Goal: Task Accomplishment & Management: Manage account settings

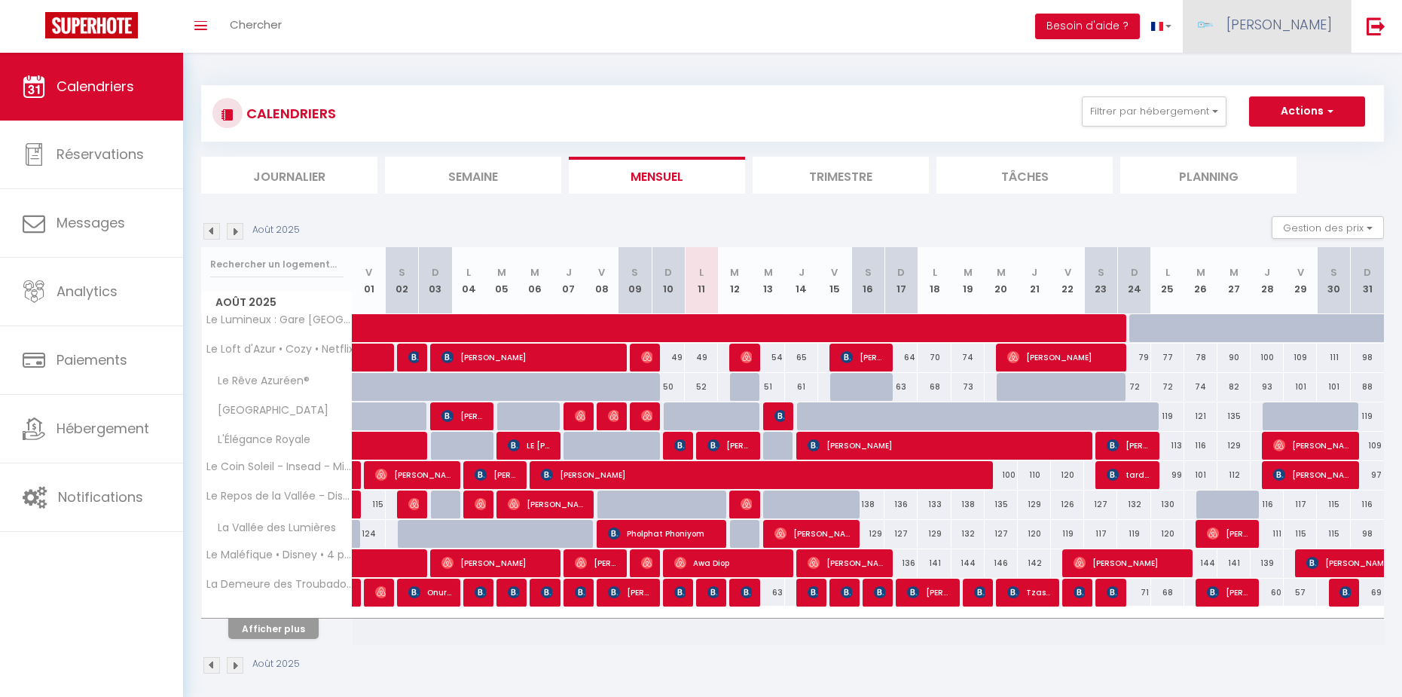
click at [1267, 50] on link "[PERSON_NAME]" at bounding box center [1266, 26] width 168 height 53
click at [1290, 79] on link "Paramètres" at bounding box center [1289, 76] width 111 height 26
select select "28"
select select "fr"
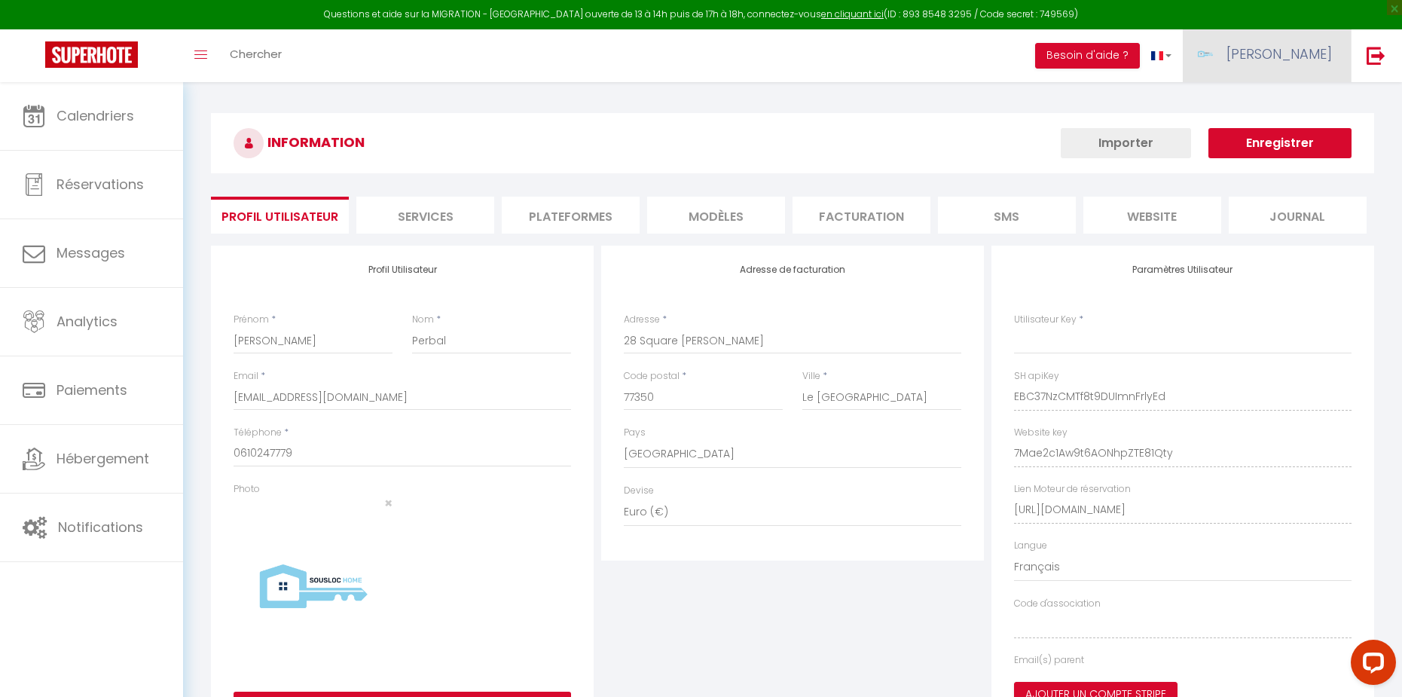
type input "EBC37NzCMTf8t9DUImnFrlyEd"
type input "7Mae2c1Aw9t6AONhpZTE81Qty"
type input "[URL][DOMAIN_NAME]"
select select "fr"
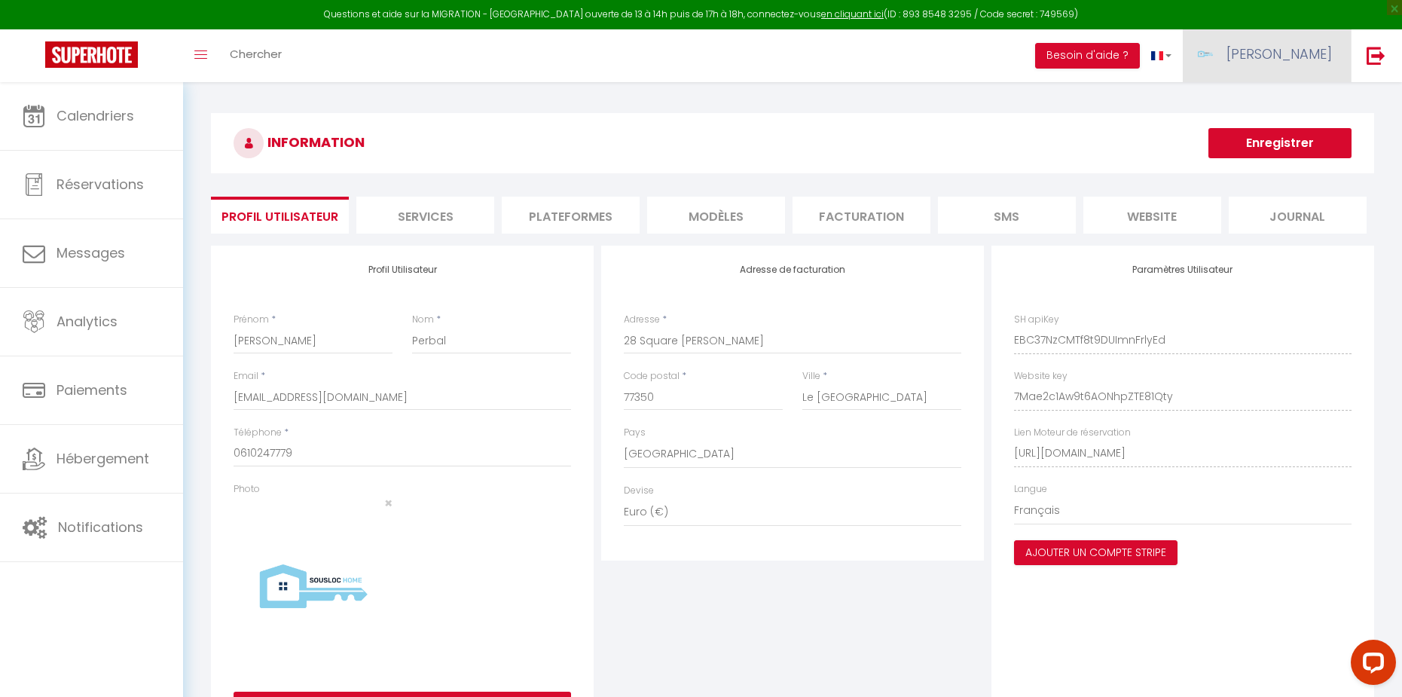
click at [1281, 43] on link "[PERSON_NAME]" at bounding box center [1266, 55] width 168 height 53
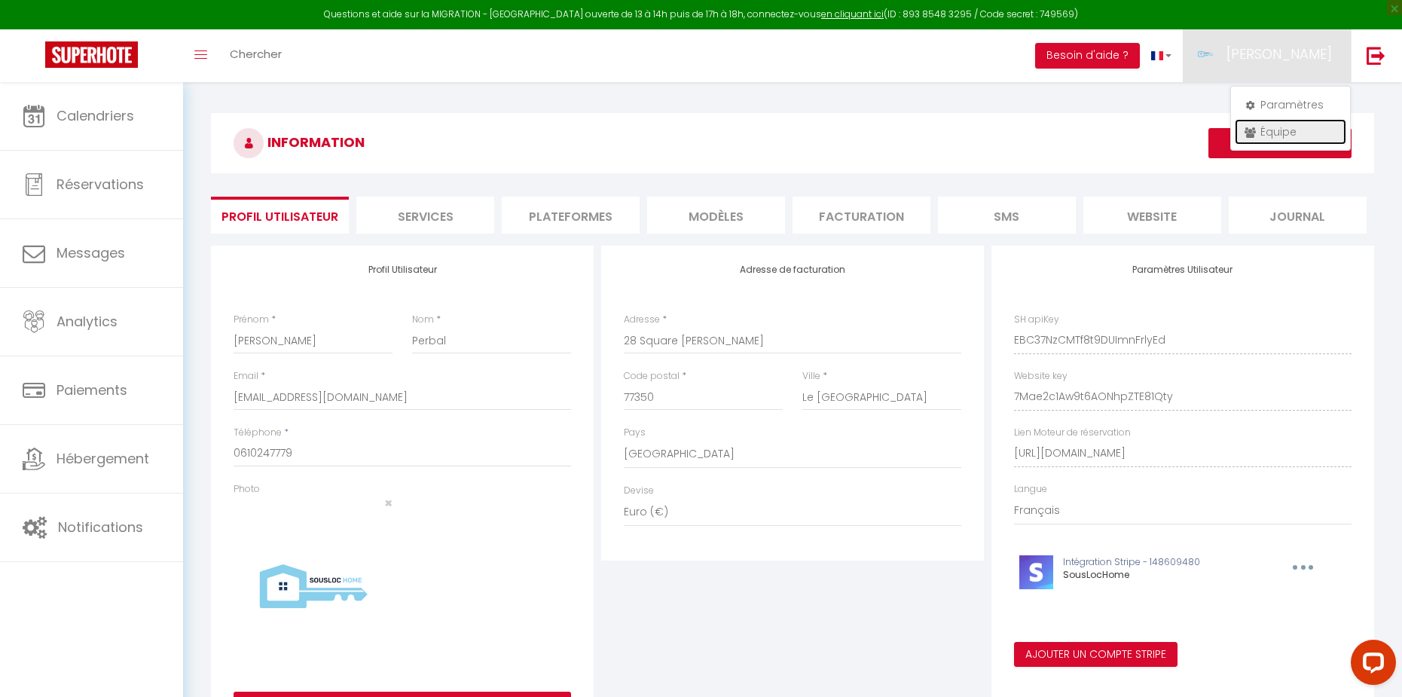
click at [1289, 135] on link "Équipe" at bounding box center [1289, 132] width 111 height 26
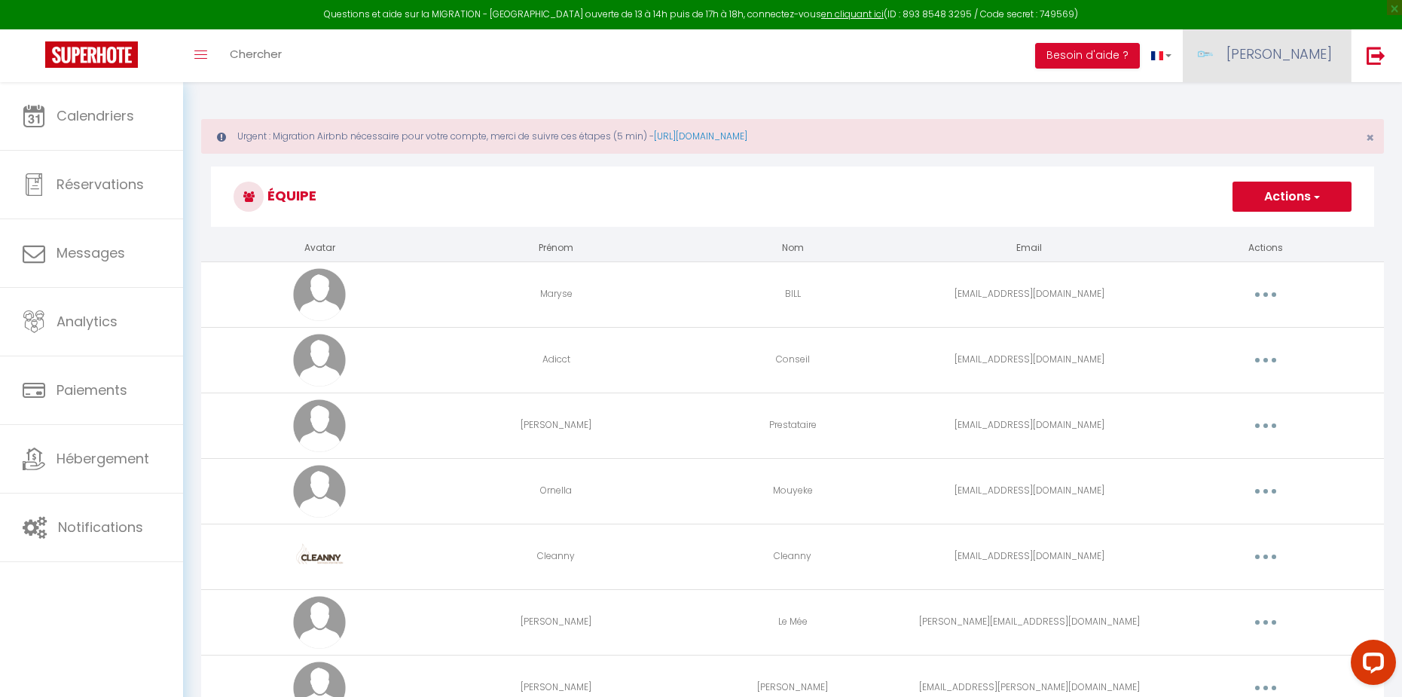
click at [1296, 73] on link "[PERSON_NAME]" at bounding box center [1266, 55] width 168 height 53
click at [1282, 107] on link "Paramètres" at bounding box center [1289, 105] width 111 height 26
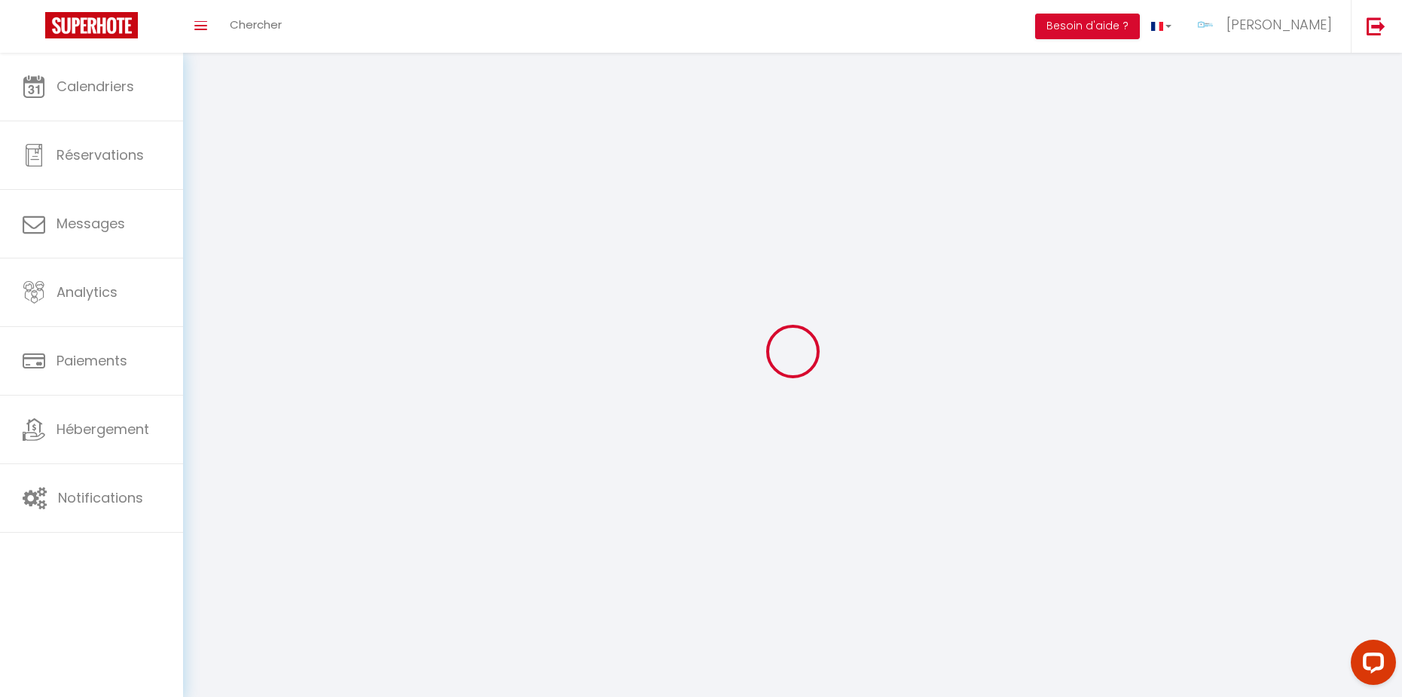
select select "28"
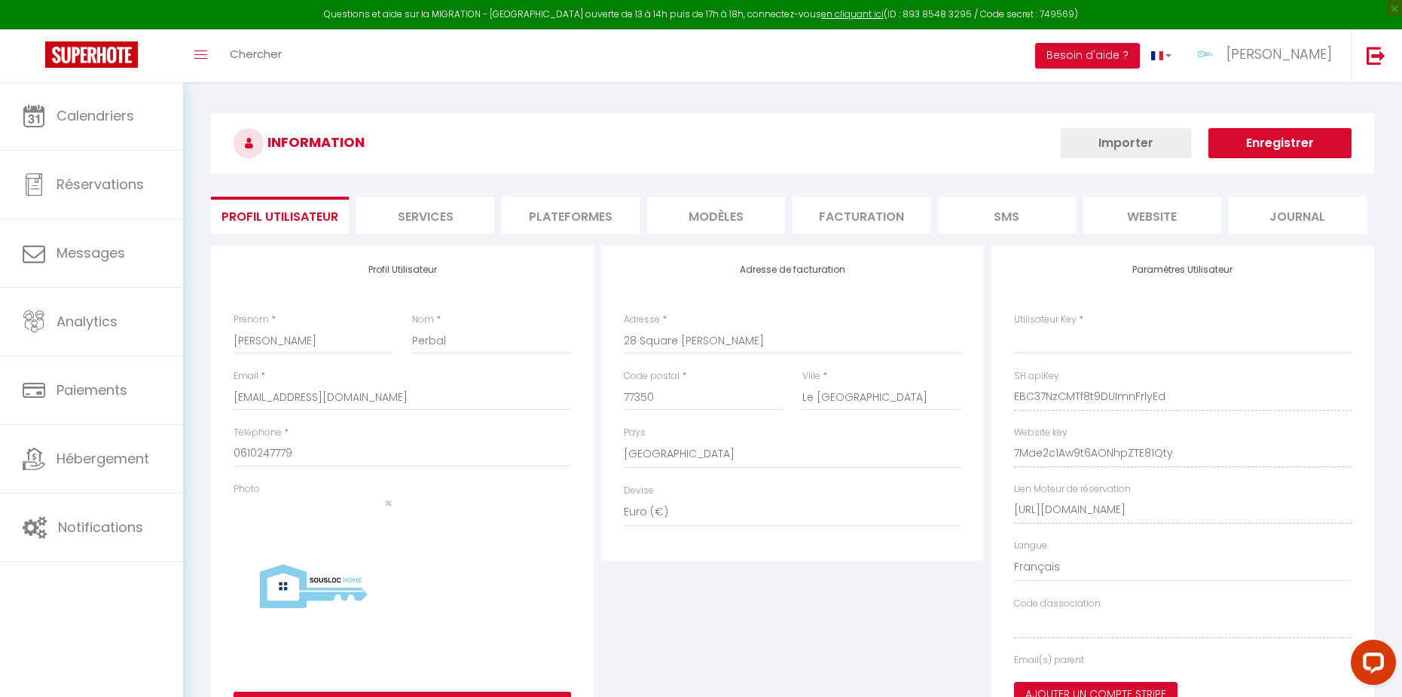
type input "EBC37NzCMTf8t9DUImnFrlyEd"
type input "7Mae2c1Aw9t6AONhpZTE81Qty"
type input "[URL][DOMAIN_NAME]"
select select "fr"
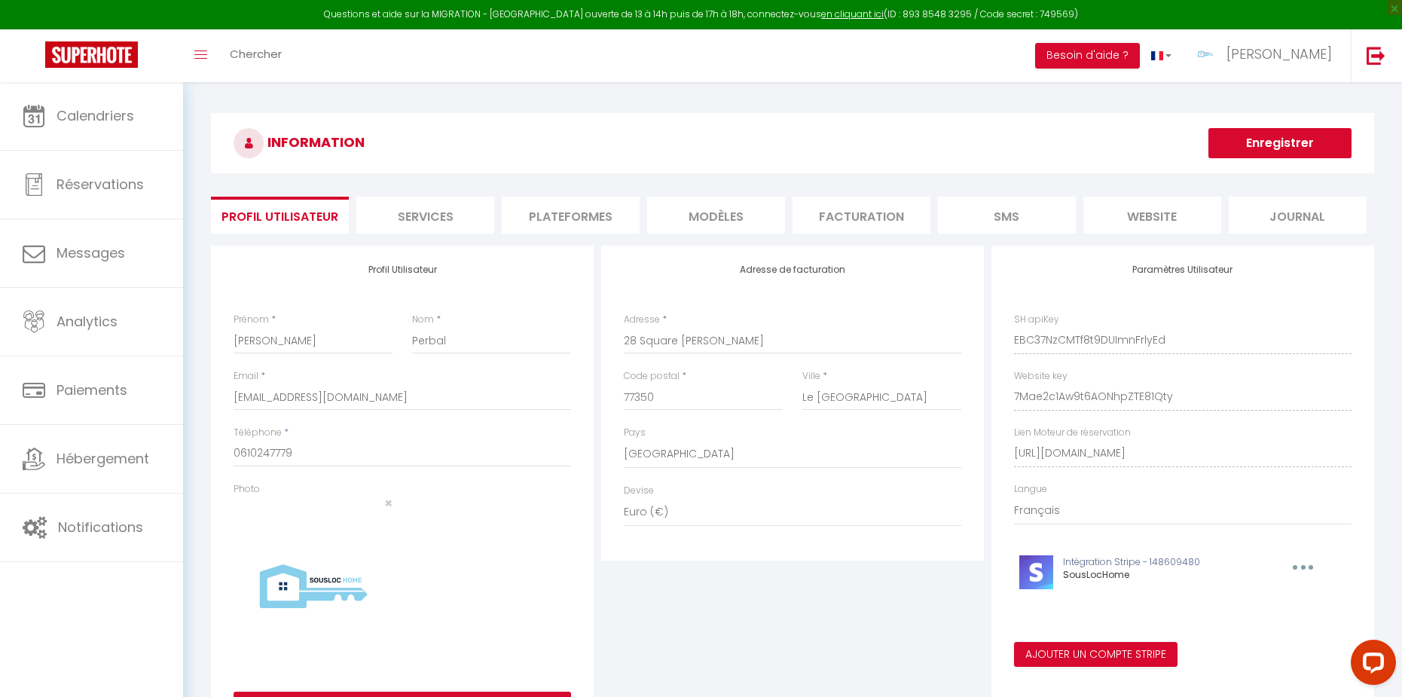
click at [490, 105] on div "INFORMATION Enregistrer Profil Utilisateur Services Plateformes MODÈLES Factura…" at bounding box center [792, 432] width 1219 height 700
click at [536, 218] on li "Plateformes" at bounding box center [571, 215] width 138 height 37
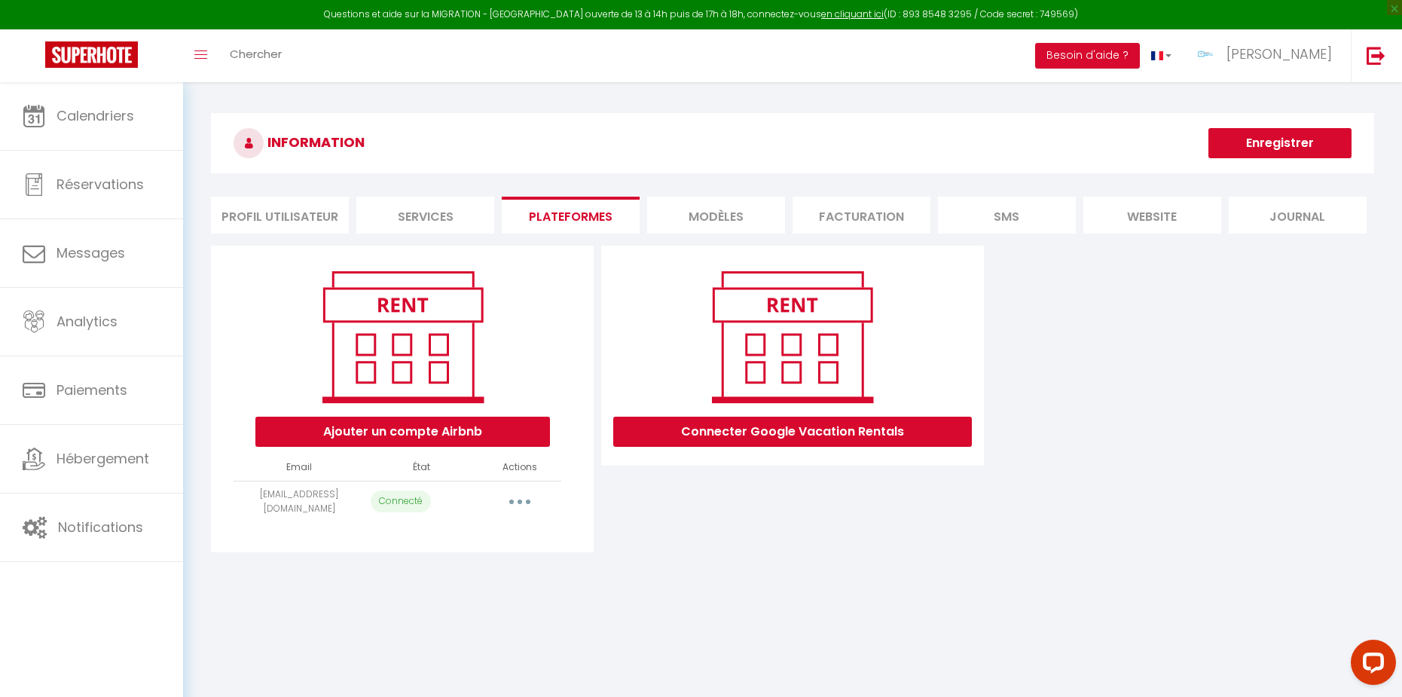
click at [523, 507] on button "button" at bounding box center [520, 502] width 42 height 24
click at [460, 588] on link "Reconnecter le compte" at bounding box center [453, 590] width 166 height 26
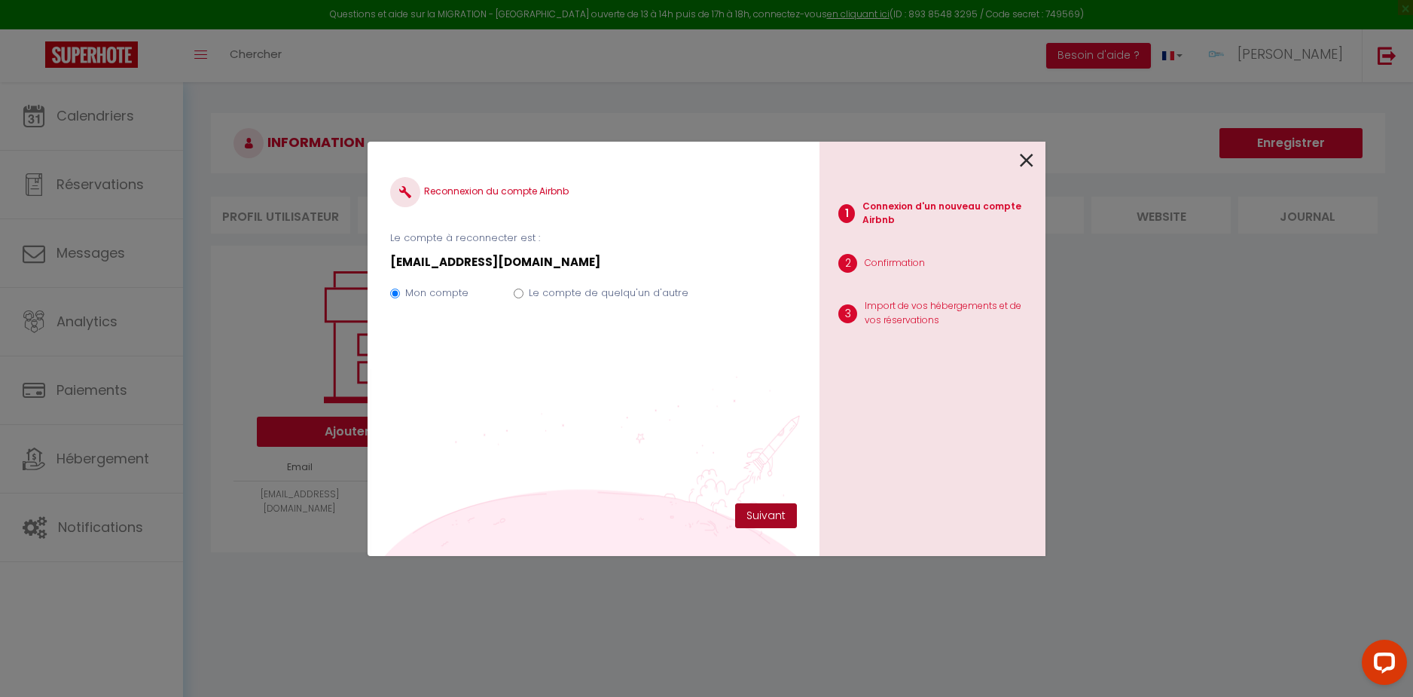
click at [762, 508] on button "Suivant" at bounding box center [766, 516] width 62 height 26
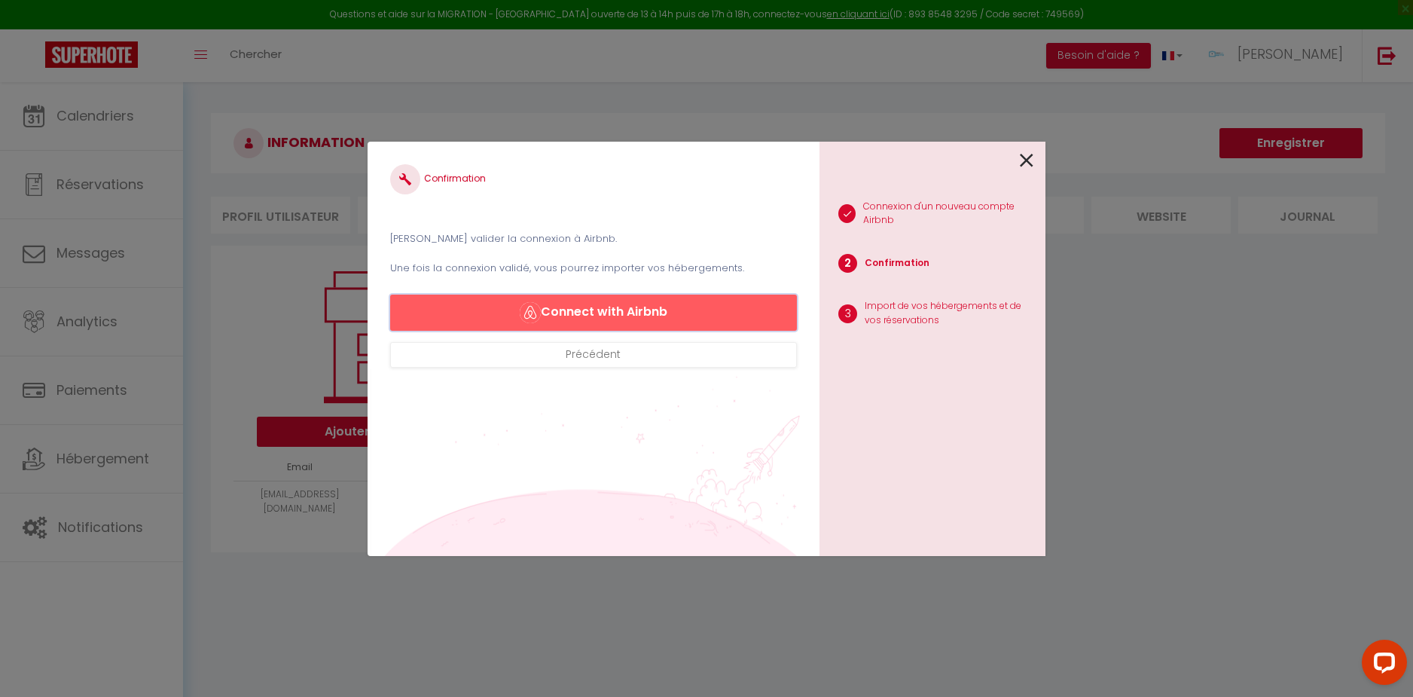
click at [593, 314] on button "Connect with Airbnb" at bounding box center [593, 312] width 407 height 36
click at [1035, 158] on div "1 Connexion d'un nouveau compte Airbnb 2 Confirmation 3 Import de vos hébergeme…" at bounding box center [932, 349] width 226 height 414
click at [1025, 163] on icon at bounding box center [1027, 160] width 14 height 23
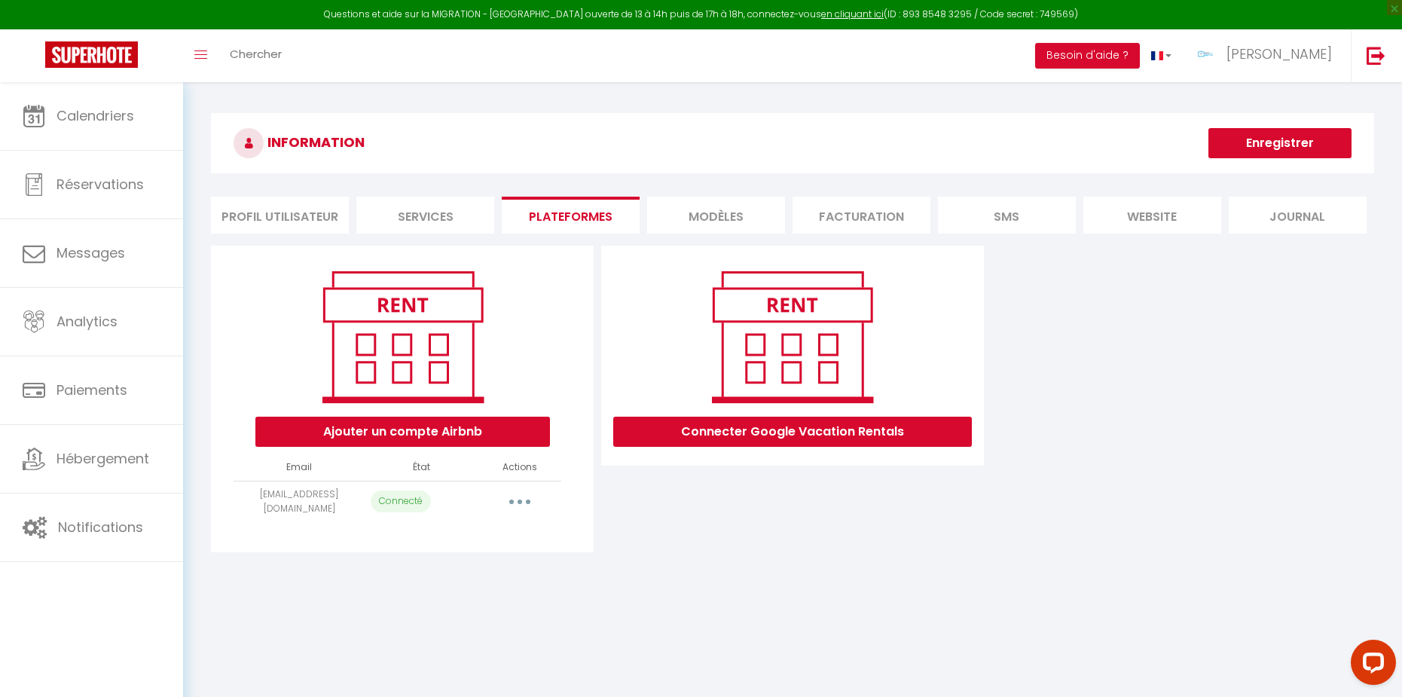
click at [1075, 397] on div "Ajouter un compte Airbnb Email État Actions [EMAIL_ADDRESS][DOMAIN_NAME] Connec…" at bounding box center [792, 399] width 1170 height 307
click at [1212, 349] on div "Ajouter un compte Airbnb Email État Actions [EMAIL_ADDRESS][DOMAIN_NAME] Connec…" at bounding box center [792, 399] width 1170 height 307
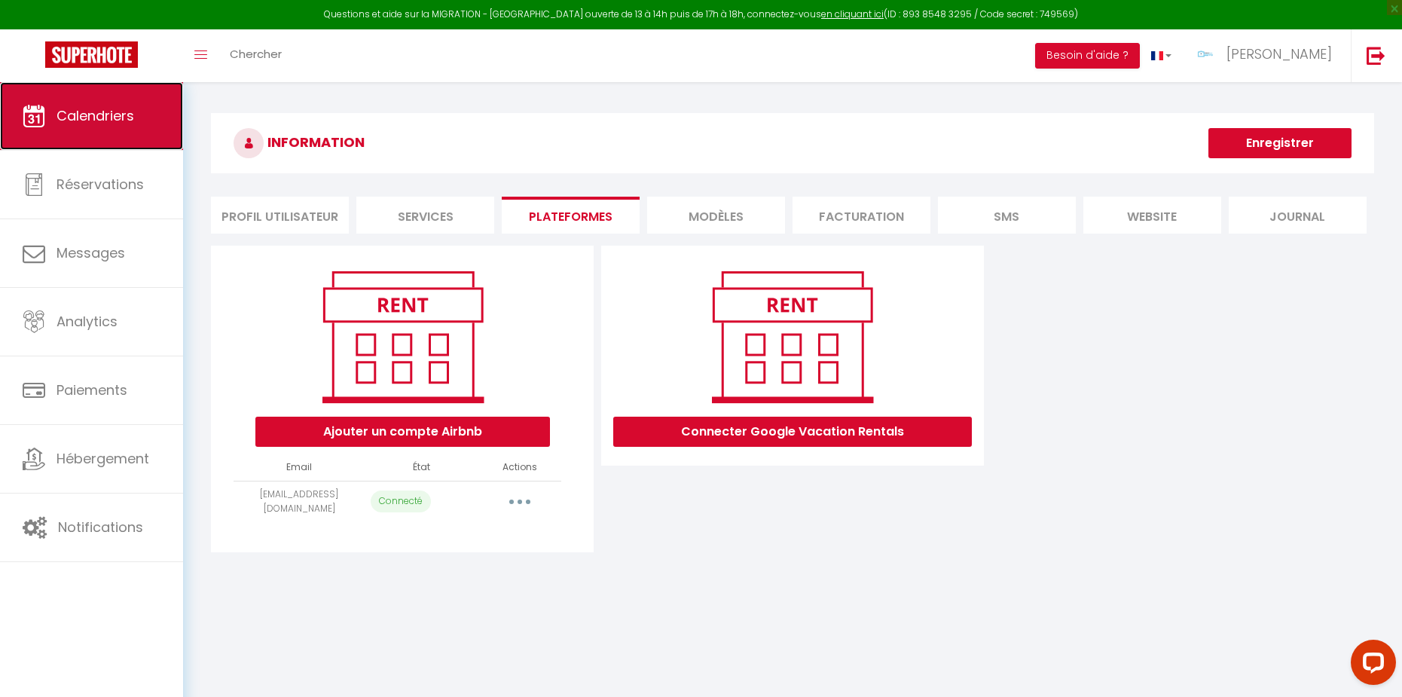
click at [129, 135] on link "Calendriers" at bounding box center [91, 116] width 183 height 68
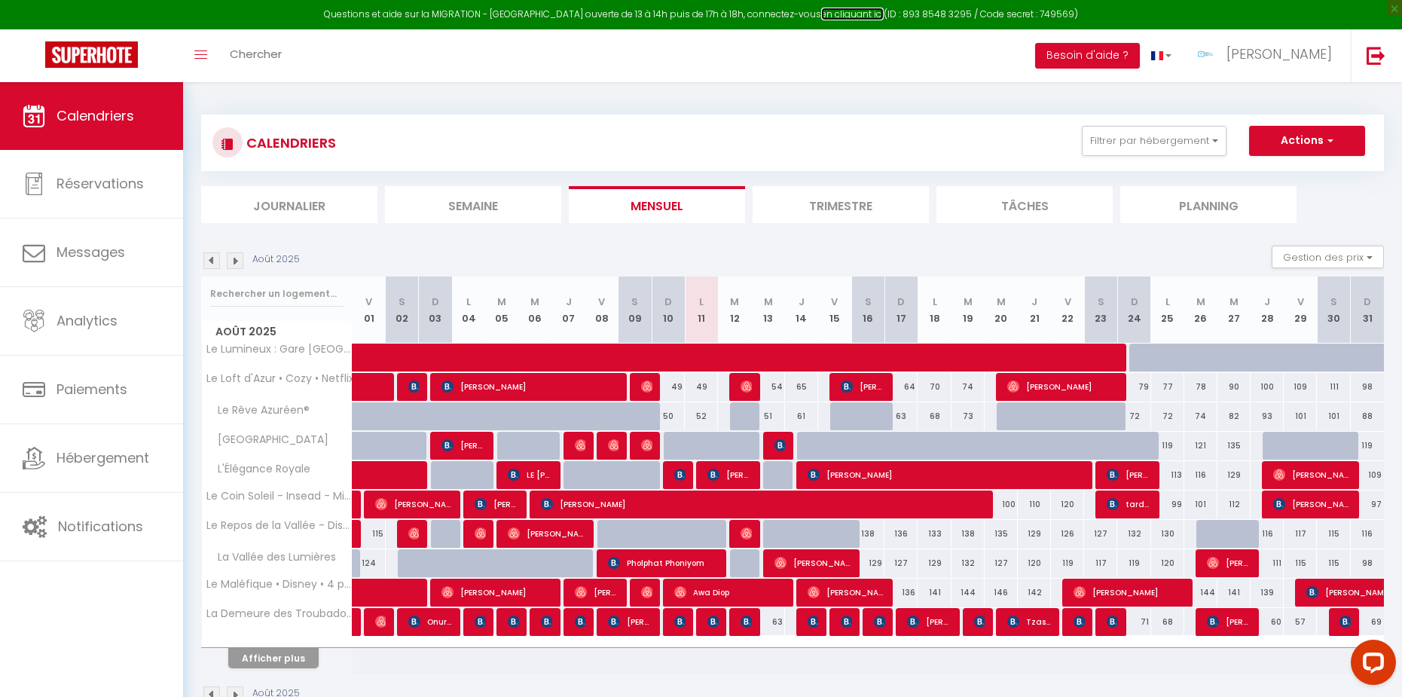
click at [845, 15] on link "en cliquant ici" at bounding box center [852, 14] width 63 height 13
